Goal: Task Accomplishment & Management: Use online tool/utility

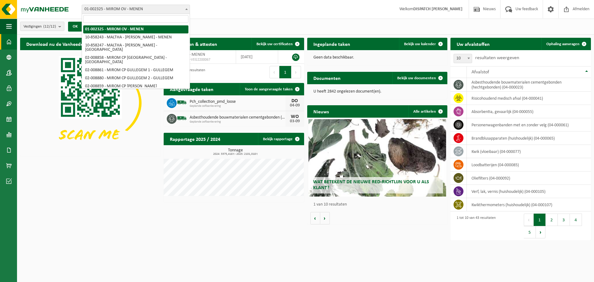
click at [173, 11] on span "01-002325 - MIROM OV - MENEN" at bounding box center [136, 9] width 108 height 9
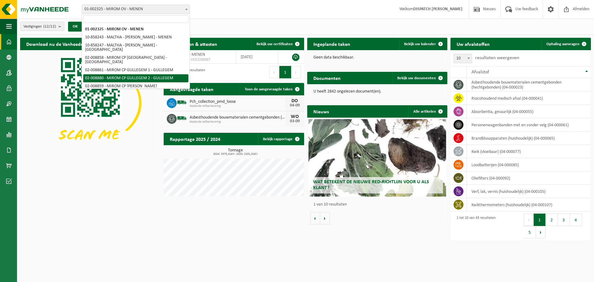
scroll to position [48, 0]
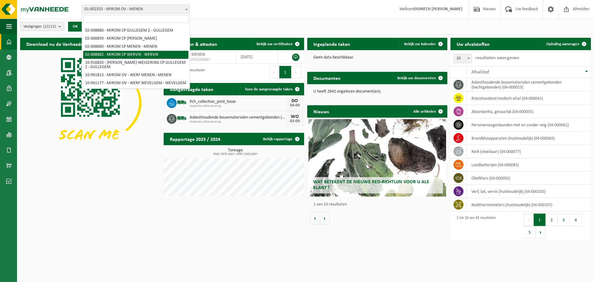
select select "1475"
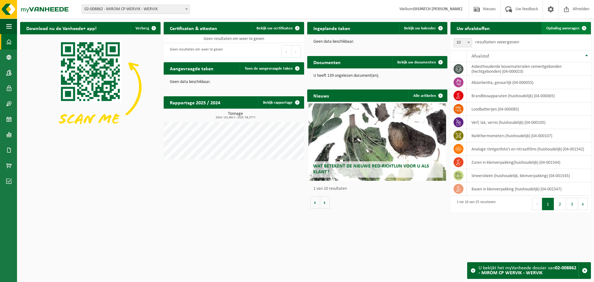
click at [563, 27] on span "Ophaling aanvragen" at bounding box center [563, 28] width 33 height 4
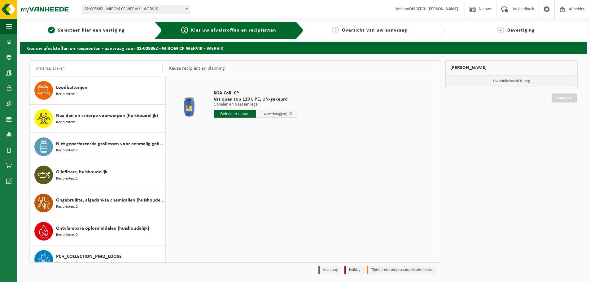
scroll to position [464, 0]
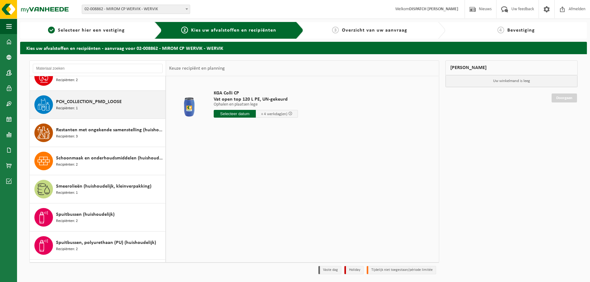
click at [93, 109] on div "PCH_COLLECTION_PMD_LOOSE Recipiënten: 1" at bounding box center [110, 104] width 108 height 19
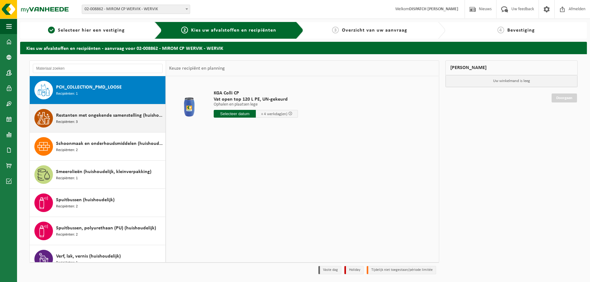
scroll to position [479, 0]
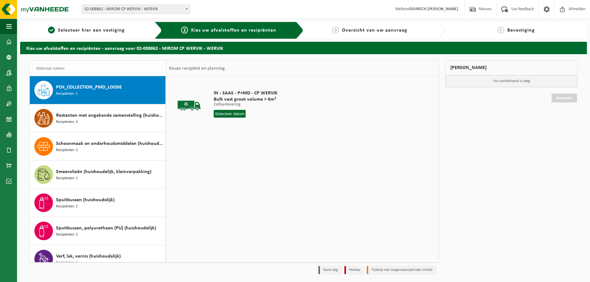
click at [223, 117] on input "text" at bounding box center [230, 114] width 32 height 8
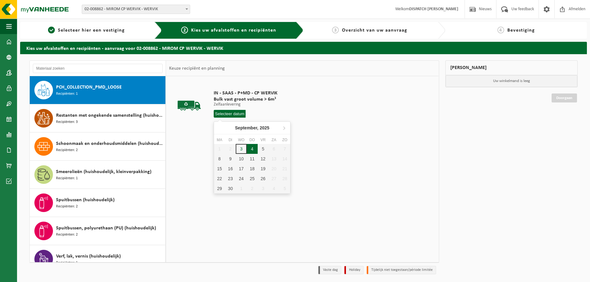
click at [251, 148] on div "4" at bounding box center [252, 149] width 11 height 10
type input "Van 2025-09-04"
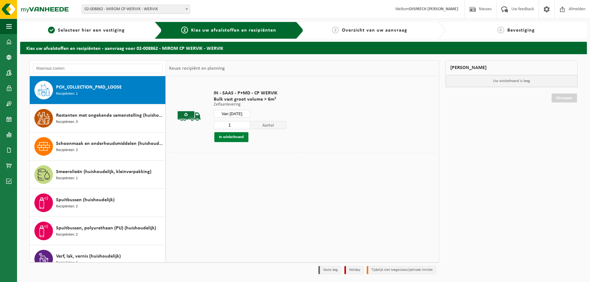
click at [235, 139] on button "In winkelmand" at bounding box center [231, 137] width 34 height 10
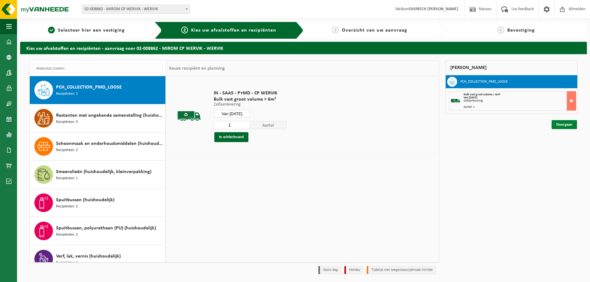
click at [565, 124] on link "Doorgaan" at bounding box center [563, 124] width 25 height 9
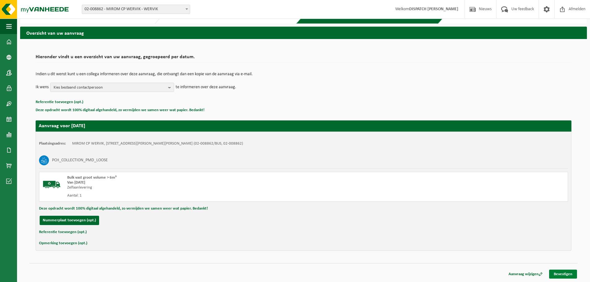
click at [563, 270] on link "Bevestigen" at bounding box center [563, 274] width 28 height 9
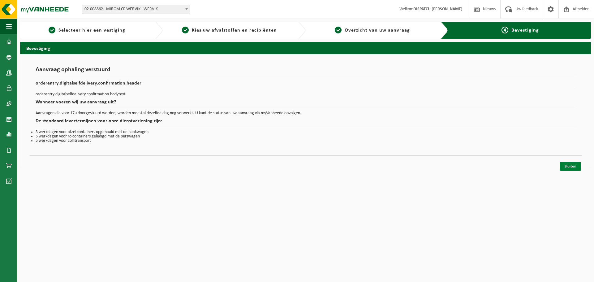
click at [567, 166] on link "Sluiten" at bounding box center [570, 166] width 21 height 9
